Goal: Task Accomplishment & Management: Use online tool/utility

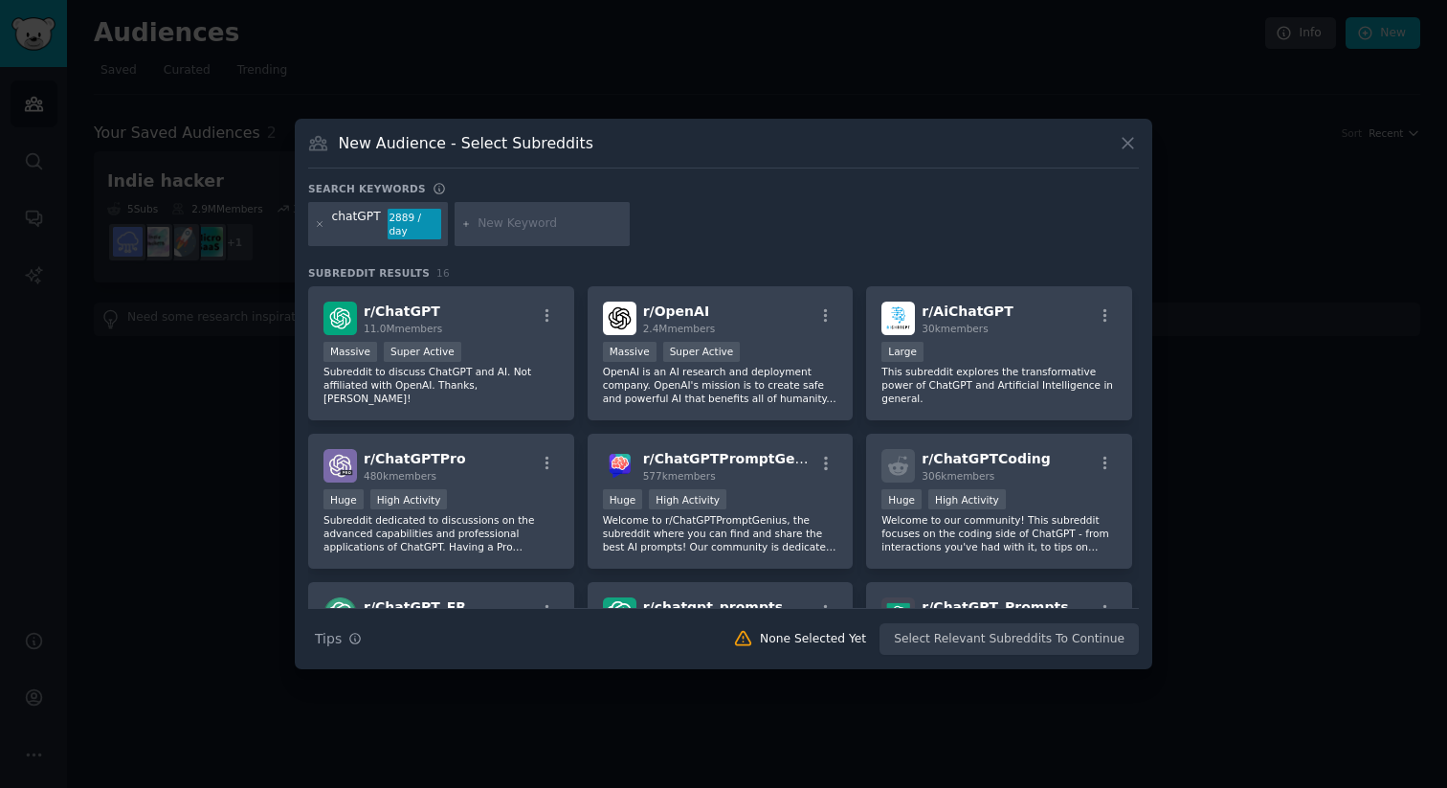
click at [1128, 154] on div "New Audience - Select Subreddits" at bounding box center [723, 150] width 831 height 36
click at [1126, 149] on icon at bounding box center [1128, 143] width 20 height 20
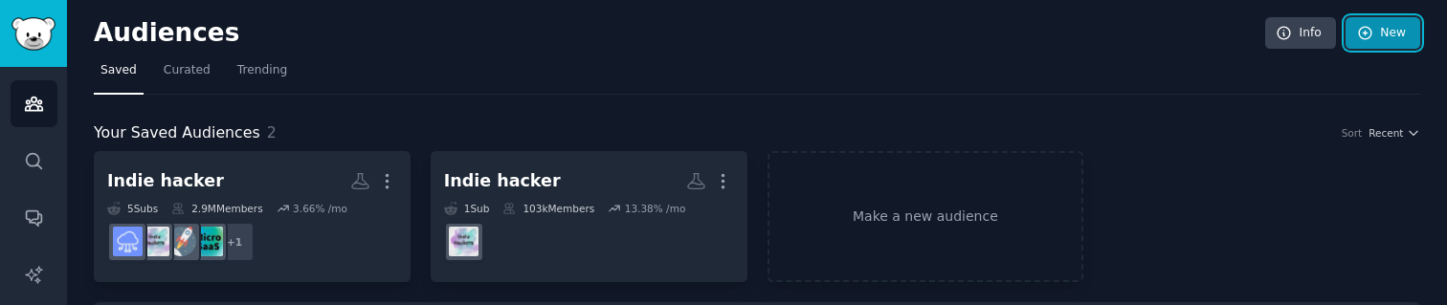
click at [1387, 30] on link "New" at bounding box center [1382, 33] width 75 height 33
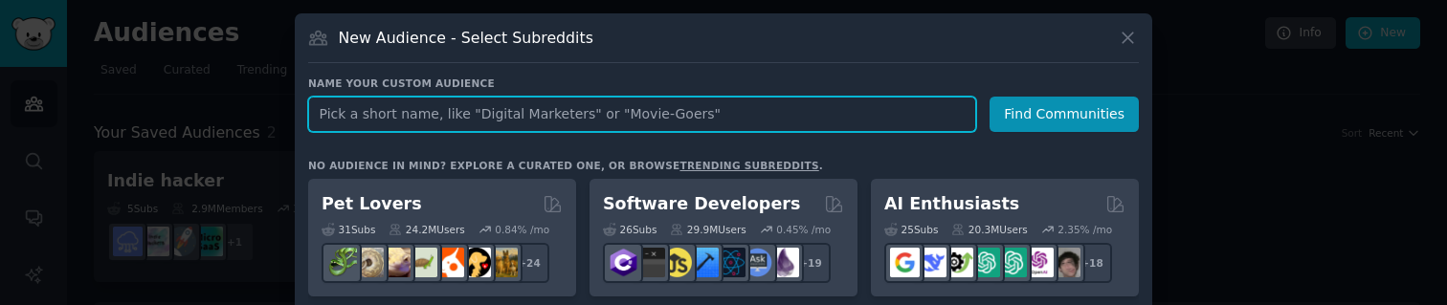
click at [389, 125] on input "text" at bounding box center [642, 114] width 668 height 35
type input "chatGPT"
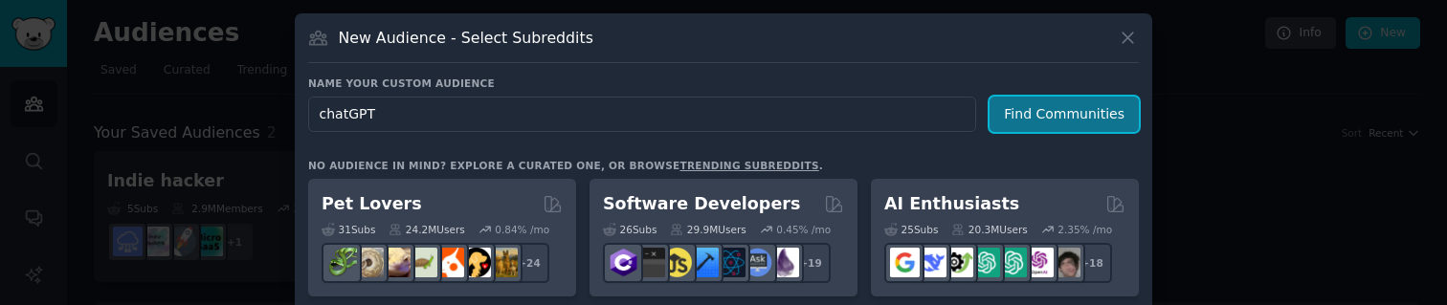
click at [1044, 105] on button "Find Communities" at bounding box center [1063, 114] width 149 height 35
